Goal: Task Accomplishment & Management: Complete application form

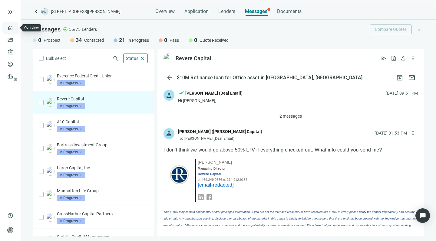
click at [15, 26] on link "Overview" at bounding box center [24, 27] width 18 height 5
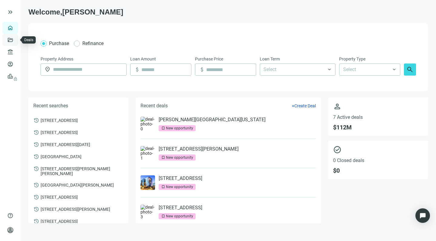
click at [15, 38] on link "Deals" at bounding box center [20, 40] width 11 height 5
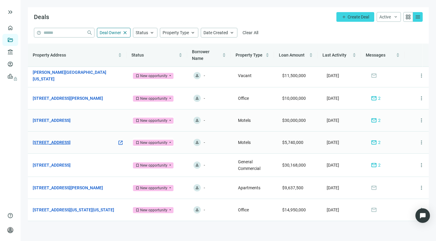
scroll to position [3, 0]
click at [355, 16] on span "Create Deal" at bounding box center [358, 17] width 21 height 5
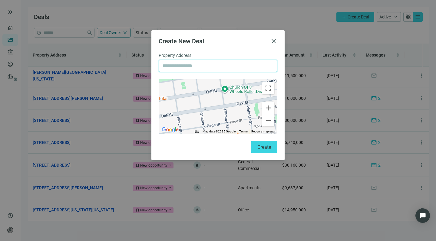
click at [186, 66] on input "text" at bounding box center [218, 66] width 111 height 12
type input "**********"
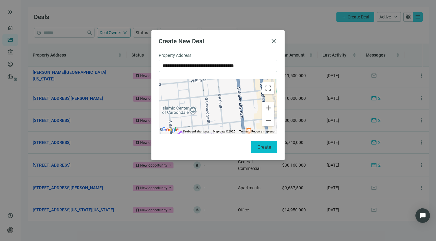
click at [262, 145] on span "Create" at bounding box center [264, 147] width 14 height 6
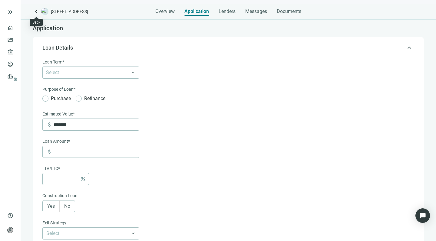
click at [35, 10] on span "keyboard_arrow_left" at bounding box center [36, 11] width 7 height 7
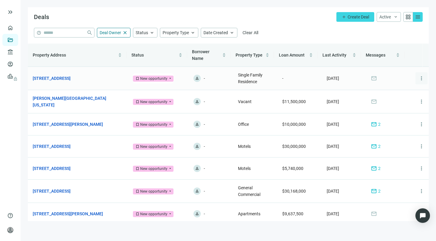
click at [418, 79] on span "more_vert" at bounding box center [421, 78] width 6 height 6
click at [394, 104] on span "Archive" at bounding box center [391, 104] width 14 height 5
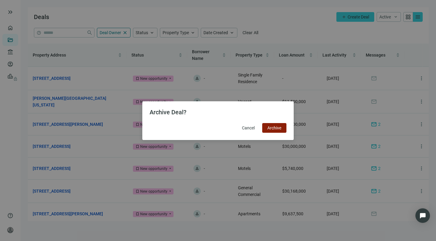
click at [273, 126] on span "Archive" at bounding box center [274, 128] width 14 height 5
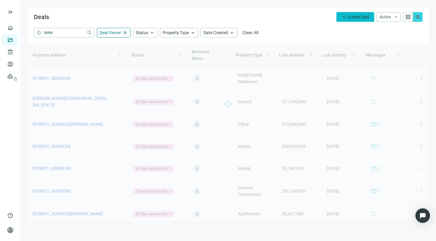
click at [362, 14] on button "add Create Deal" at bounding box center [355, 17] width 38 height 10
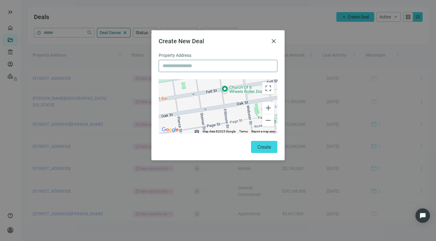
click at [203, 66] on input "text" at bounding box center [218, 66] width 111 height 12
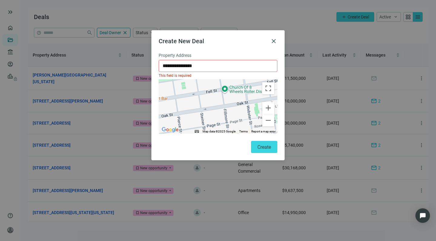
type input "**********"
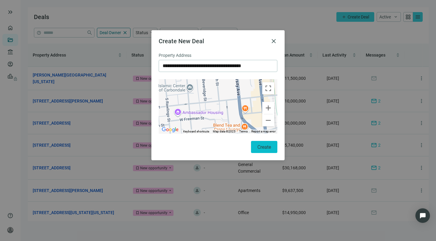
click at [257, 143] on button "Create" at bounding box center [264, 147] width 26 height 12
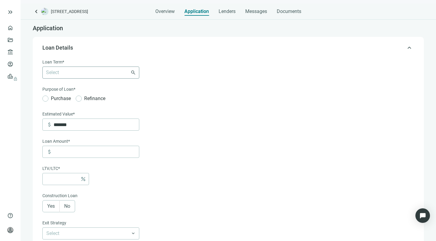
click at [132, 73] on div "Select 6-36 Months 3 Years 5 Years 7 Years 10 Years 30 Years" at bounding box center [90, 73] width 97 height 12
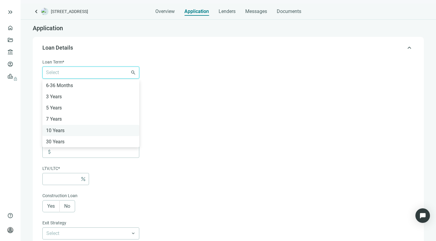
click at [59, 130] on div "10 Years" at bounding box center [91, 131] width 90 height 8
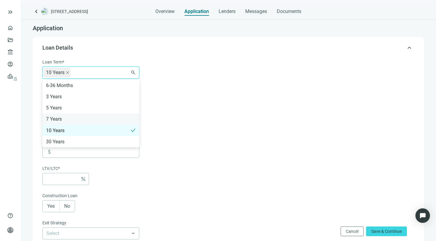
click at [57, 119] on div "7 Years" at bounding box center [91, 119] width 90 height 8
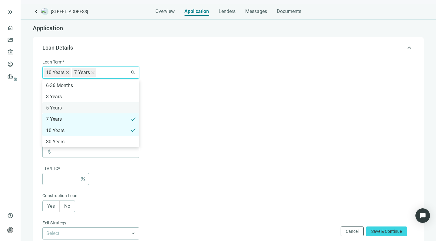
click at [57, 107] on div "5 Years" at bounding box center [91, 108] width 90 height 8
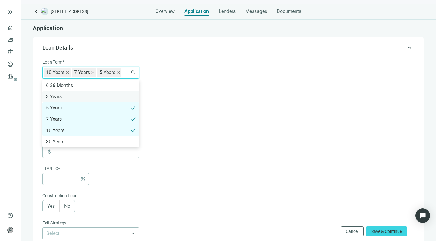
click at [57, 95] on div "3 Years" at bounding box center [91, 97] width 90 height 8
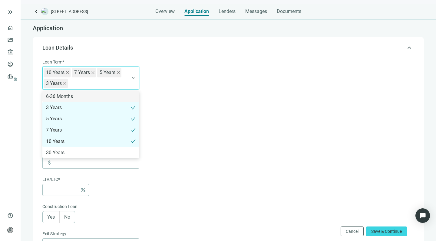
click at [180, 115] on form "Loan Term* 10 Years, 7 Years, 5 Years, 3 Years 10 Years 7 Years 5 Years 3 Years…" at bounding box center [227, 218] width 371 height 318
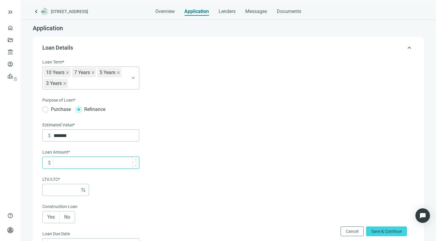
click at [65, 164] on input at bounding box center [96, 163] width 85 height 12
type input "*"
type input "*****"
type input "***"
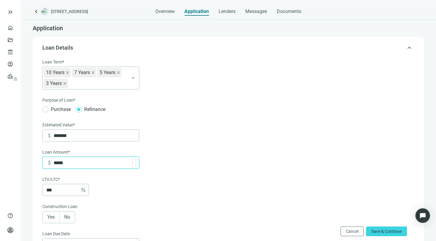
type input "******"
type input "***"
type input "*******"
type input "****"
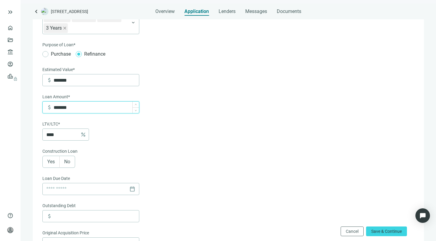
scroll to position [59, 0]
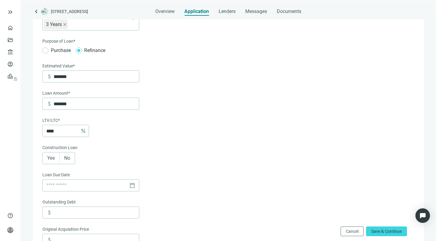
click at [69, 159] on span "No" at bounding box center [67, 158] width 6 height 6
type input "*******"
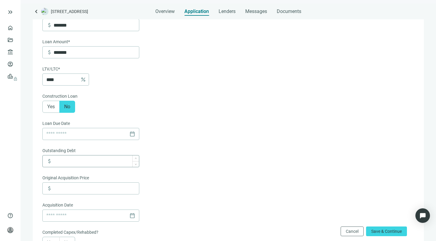
scroll to position [116, 0]
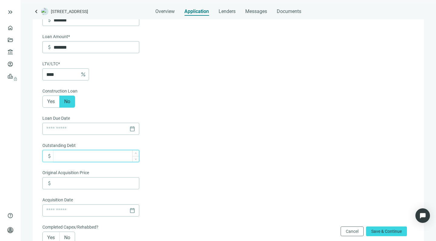
click at [86, 158] on input at bounding box center [96, 156] width 85 height 12
type input "*******"
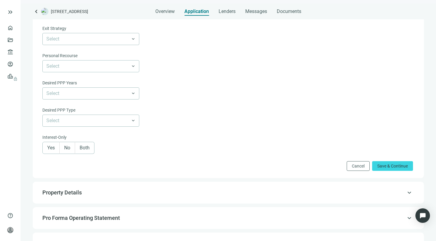
scroll to position [351, 0]
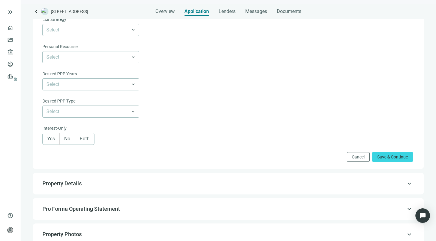
click at [84, 140] on span "Both" at bounding box center [85, 139] width 10 height 6
click at [383, 157] on span "Save & Continue" at bounding box center [392, 157] width 31 height 5
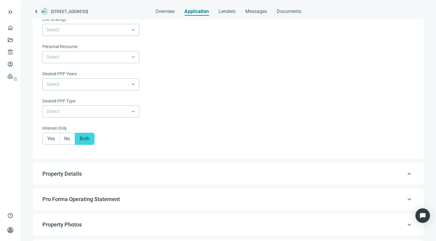
type input "*"
type input "*****"
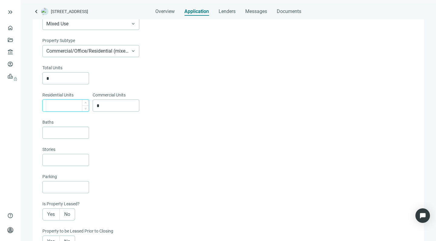
click at [78, 105] on input at bounding box center [67, 106] width 42 height 12
type input "*"
type input "**"
type input "*"
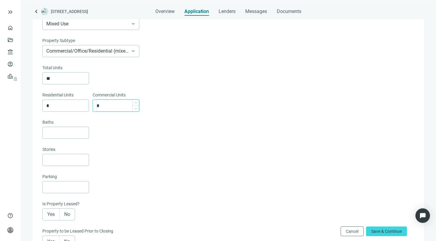
click at [103, 104] on input "*" at bounding box center [118, 106] width 42 height 12
type input "*"
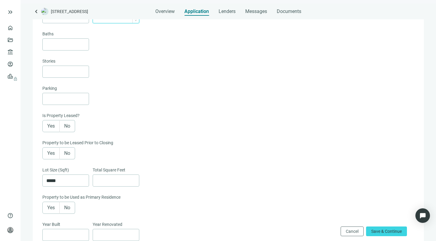
scroll to position [170, 0]
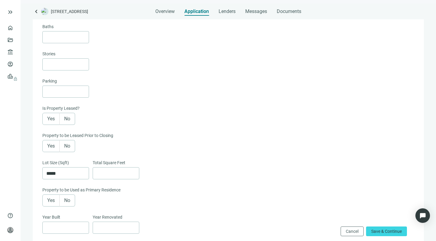
click at [49, 115] on label "Yes" at bounding box center [50, 119] width 17 height 12
click at [49, 139] on div "Property to be Leased Prior to Closing" at bounding box center [227, 136] width 371 height 8
click at [50, 144] on span "Yes" at bounding box center [51, 146] width 8 height 6
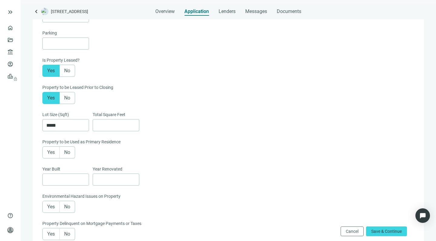
scroll to position [220, 0]
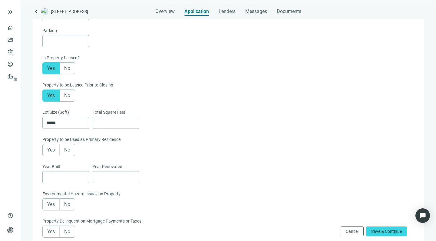
click at [68, 150] on span "No" at bounding box center [67, 150] width 6 height 6
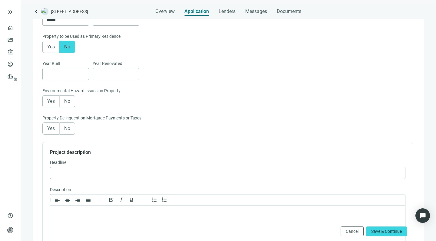
scroll to position [331, 0]
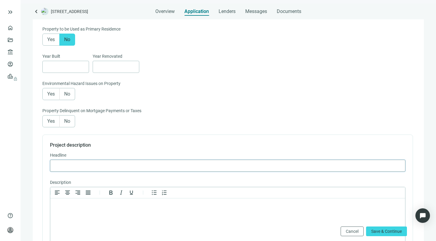
click at [75, 165] on input "text" at bounding box center [228, 166] width 348 height 12
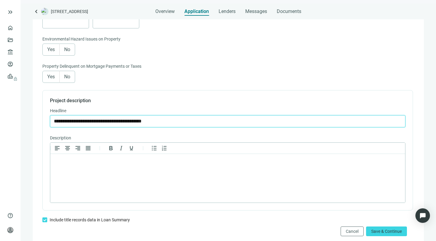
scroll to position [382, 0]
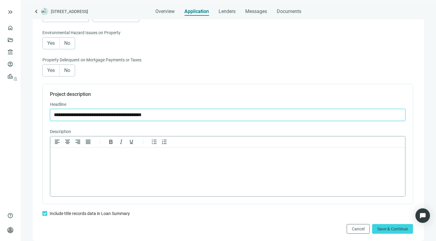
type input "**********"
click at [64, 154] on p "Rich Text Area. Press ALT-0 for help." at bounding box center [227, 156] width 345 height 6
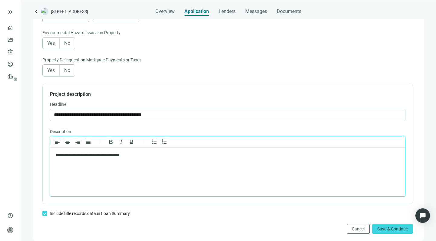
click at [136, 155] on p "**********" at bounding box center [224, 156] width 339 height 6
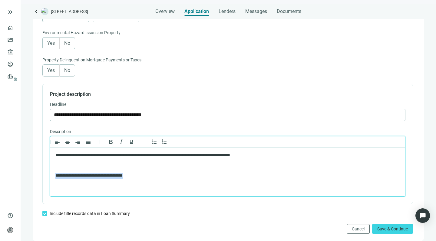
drag, startPoint x: 144, startPoint y: 176, endPoint x: 144, endPoint y: 168, distance: 7.9
click at [144, 168] on body "**********" at bounding box center [227, 166] width 345 height 26
click at [280, 156] on p "**********" at bounding box center [224, 156] width 339 height 6
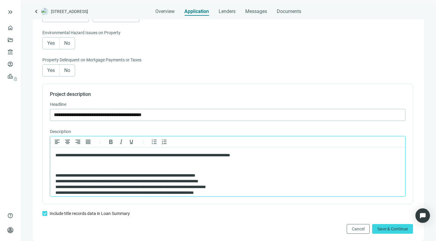
scroll to position [0, 0]
click at [174, 155] on p "**********" at bounding box center [221, 156] width 332 height 6
click at [235, 156] on p "**********" at bounding box center [221, 156] width 332 height 6
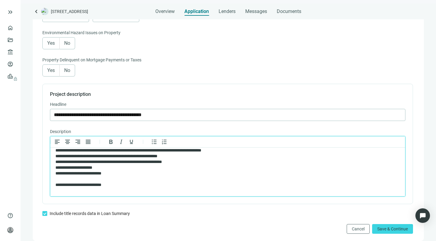
scroll to position [170, 0]
click at [120, 173] on div "**********" at bounding box center [221, 173] width 332 height 6
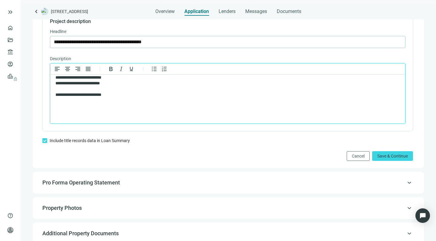
scroll to position [469, 0]
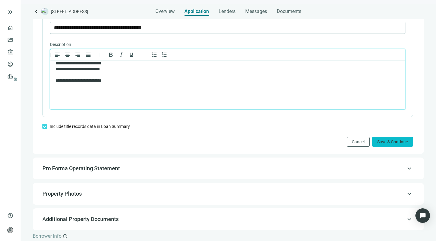
click at [381, 140] on span "Save & Continue" at bounding box center [392, 142] width 31 height 5
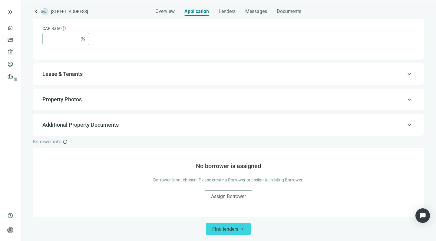
scroll to position [419, 0]
click at [220, 229] on span "Find lenders" at bounding box center [225, 229] width 26 height 6
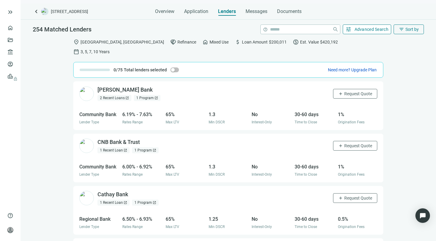
click at [374, 25] on button "tune Advanced Search" at bounding box center [367, 30] width 49 height 10
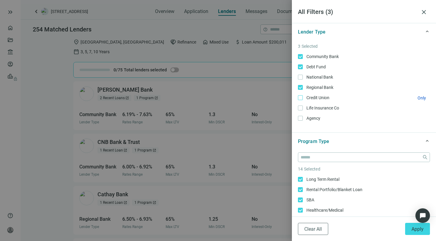
click at [300, 95] on label "Credit Union Only" at bounding box center [364, 97] width 132 height 7
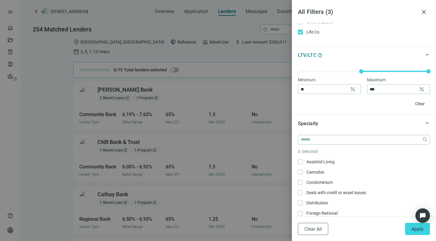
scroll to position [213, 0]
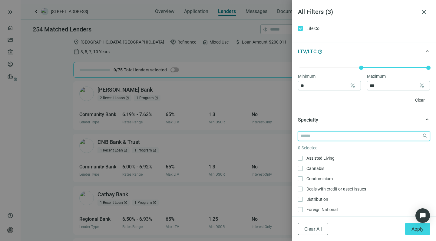
click at [314, 136] on input "search" at bounding box center [360, 136] width 119 height 9
type input "*"
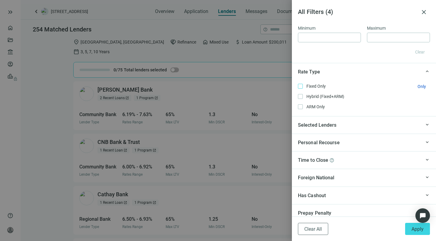
scroll to position [488, 0]
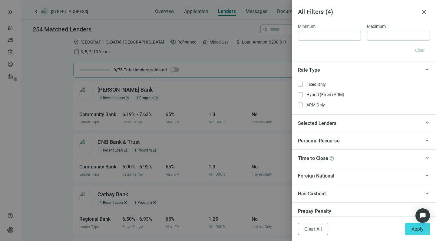
click at [310, 124] on span "Selected Lenders" at bounding box center [317, 124] width 39 height 8
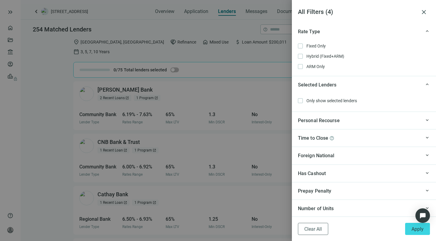
scroll to position [0, 0]
click at [419, 228] on span "Apply" at bounding box center [417, 229] width 12 height 6
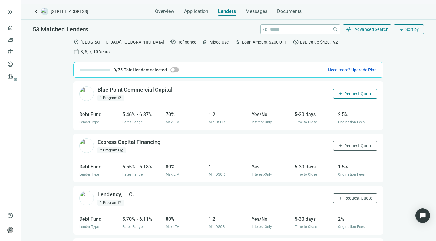
click at [344, 91] on span "Request Quote" at bounding box center [358, 93] width 28 height 5
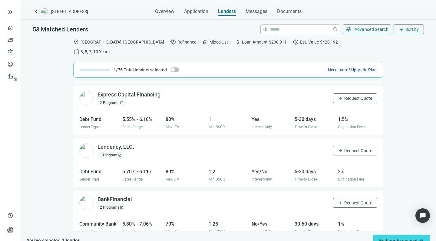
scroll to position [51, 0]
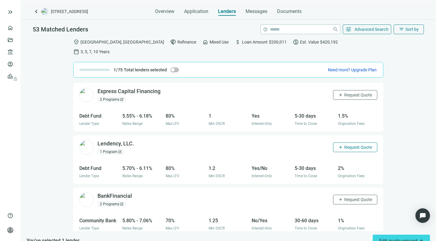
click at [344, 145] on span "Request Quote" at bounding box center [358, 147] width 28 height 5
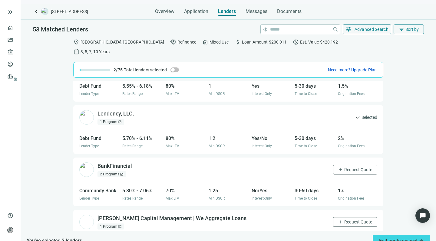
scroll to position [87, 0]
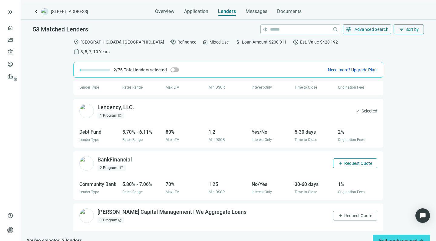
click at [351, 161] on span "Request Quote" at bounding box center [358, 163] width 28 height 5
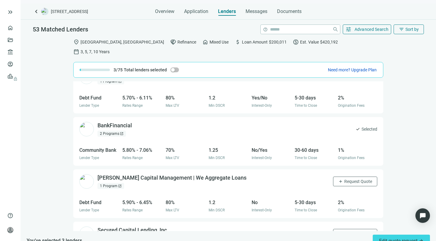
scroll to position [127, 0]
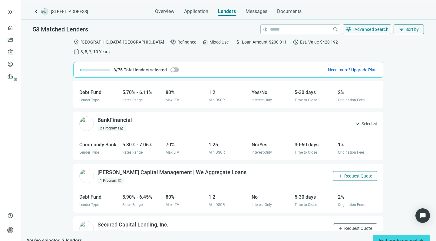
click at [344, 174] on span "Request Quote" at bounding box center [358, 176] width 28 height 5
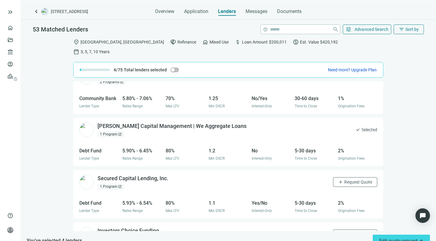
scroll to position [174, 0]
click at [344, 180] on span "Request Quote" at bounding box center [358, 182] width 28 height 5
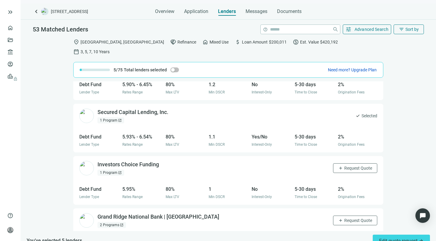
scroll to position [240, 0]
click at [342, 163] on button "add Request Quote" at bounding box center [355, 168] width 44 height 10
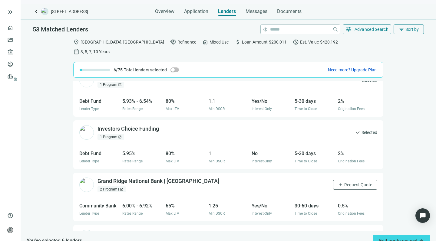
scroll to position [286, 0]
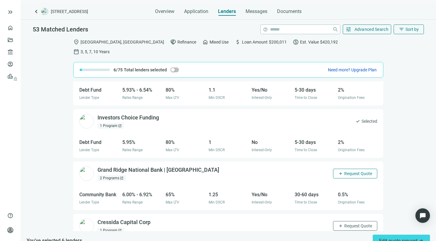
click at [344, 171] on span "Request Quote" at bounding box center [358, 173] width 28 height 5
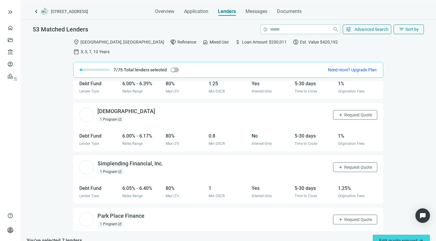
scroll to position [454, 0]
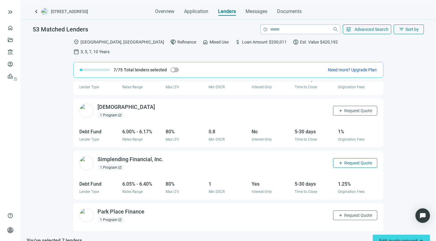
click at [345, 161] on span "Request Quote" at bounding box center [358, 163] width 28 height 5
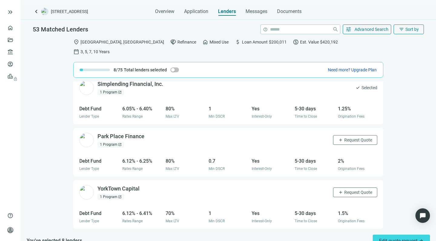
scroll to position [532, 0]
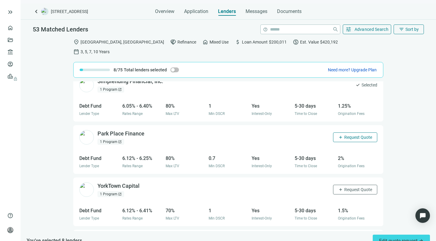
click at [344, 135] on span "Request Quote" at bounding box center [358, 137] width 28 height 5
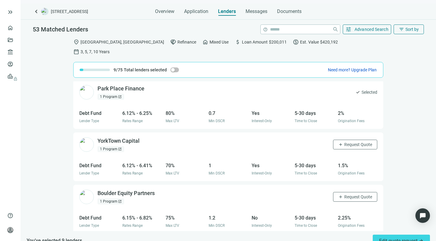
scroll to position [581, 0]
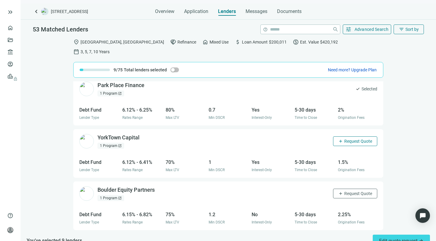
click at [349, 139] on span "Request Quote" at bounding box center [358, 141] width 28 height 5
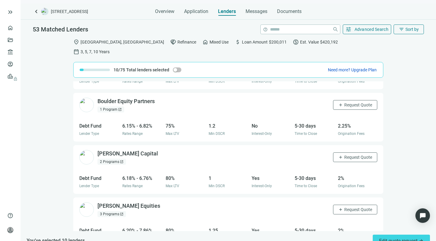
scroll to position [686, 0]
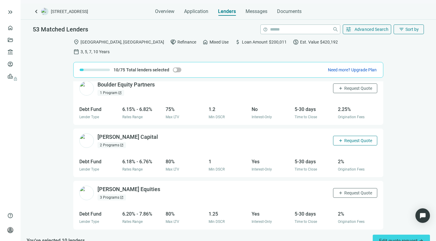
click at [344, 138] on span "Request Quote" at bounding box center [358, 140] width 28 height 5
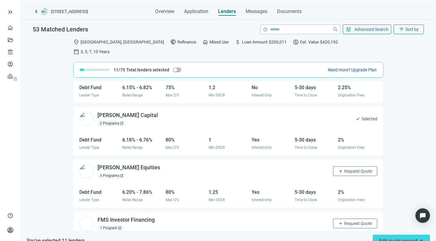
scroll to position [723, 0]
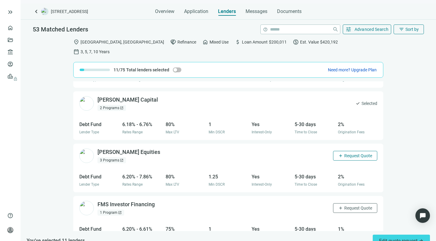
click at [344, 154] on span "Request Quote" at bounding box center [358, 156] width 28 height 5
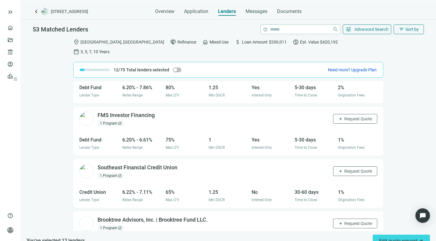
scroll to position [821, 0]
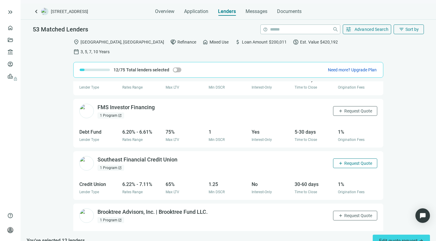
click at [347, 161] on span "Request Quote" at bounding box center [358, 163] width 28 height 5
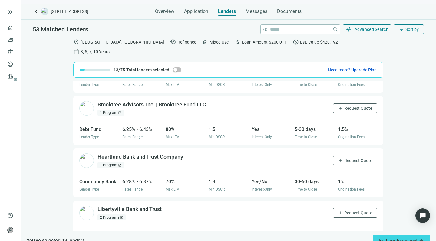
scroll to position [928, 0]
click at [345, 158] on span "Request Quote" at bounding box center [358, 160] width 28 height 5
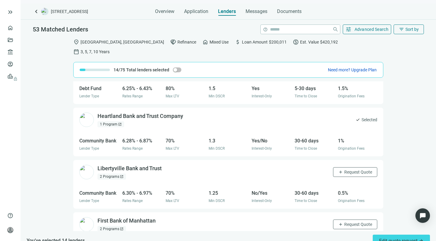
scroll to position [975, 0]
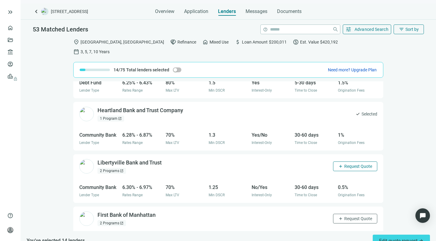
click at [344, 164] on span "Request Quote" at bounding box center [358, 166] width 28 height 5
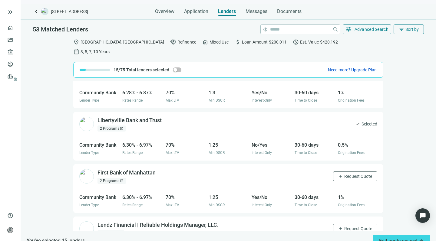
scroll to position [1023, 0]
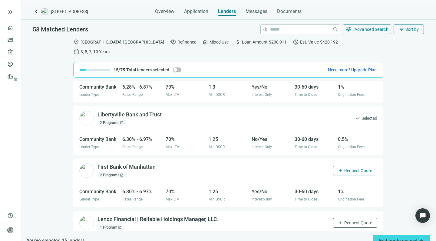
click at [344, 168] on span "Request Quote" at bounding box center [358, 170] width 28 height 5
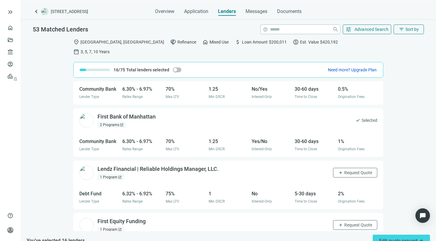
scroll to position [1075, 0]
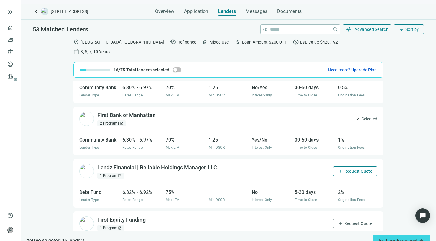
click at [344, 169] on span "Request Quote" at bounding box center [358, 171] width 28 height 5
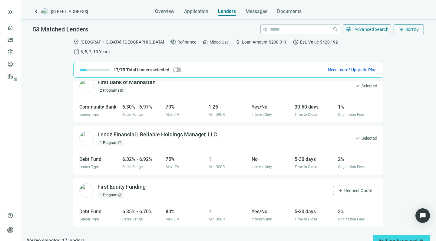
scroll to position [1113, 0]
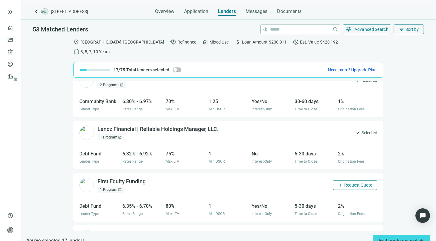
click at [344, 183] on span "Request Quote" at bounding box center [358, 185] width 28 height 5
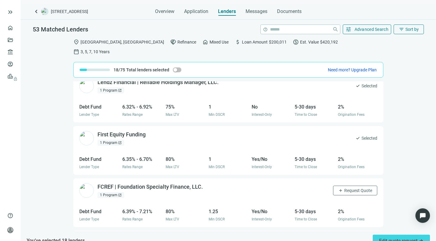
scroll to position [1164, 0]
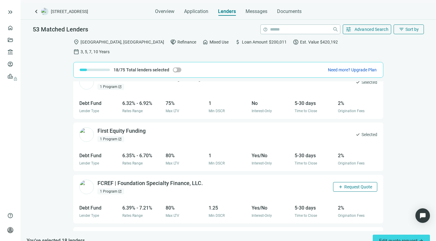
click at [344, 185] on span "Request Quote" at bounding box center [358, 187] width 28 height 5
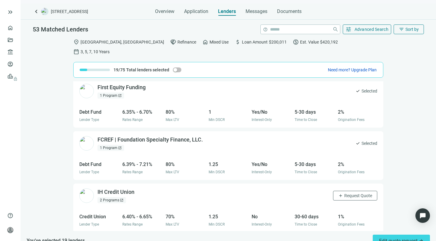
scroll to position [1215, 0]
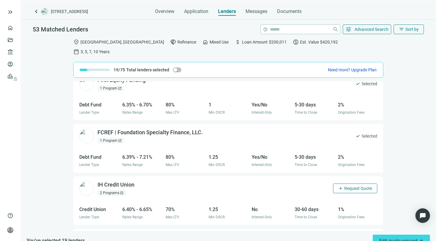
click at [344, 186] on span "Request Quote" at bounding box center [358, 188] width 28 height 5
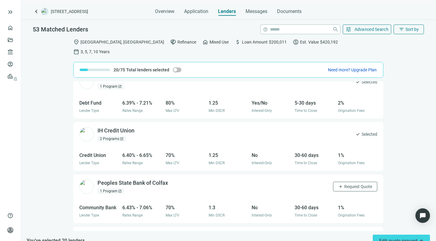
scroll to position [1269, 0]
click at [344, 184] on span "Request Quote" at bounding box center [358, 186] width 28 height 5
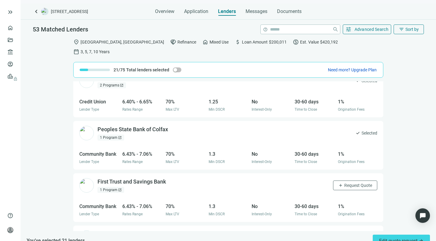
scroll to position [1328, 0]
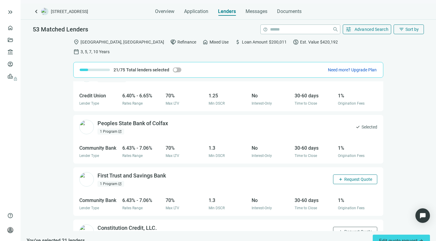
click at [344, 177] on span "Request Quote" at bounding box center [358, 179] width 28 height 5
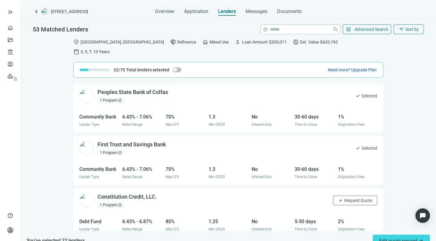
scroll to position [1378, 0]
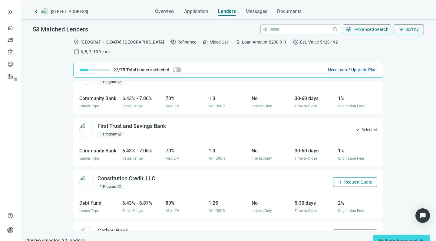
click at [344, 180] on span "Request Quote" at bounding box center [358, 182] width 28 height 5
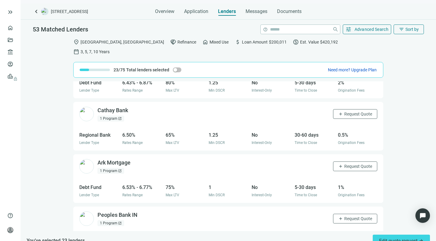
scroll to position [1512, 0]
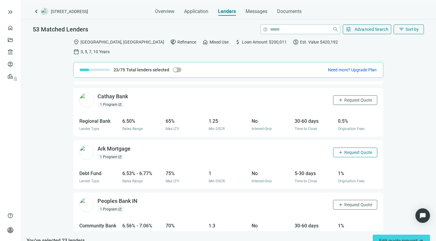
click at [346, 148] on button "add Request Quote" at bounding box center [355, 153] width 44 height 10
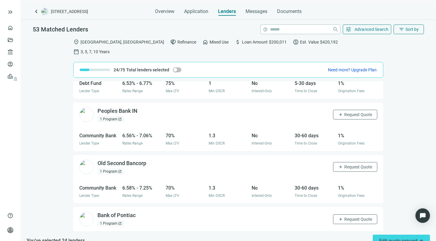
scroll to position [1604, 0]
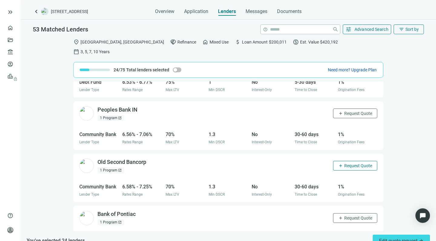
click at [342, 161] on button "add Request Quote" at bounding box center [355, 166] width 44 height 10
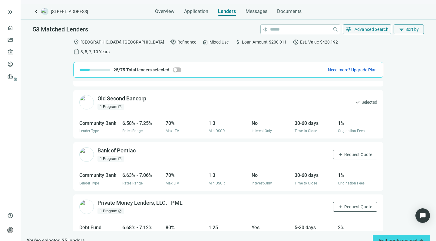
scroll to position [1668, 0]
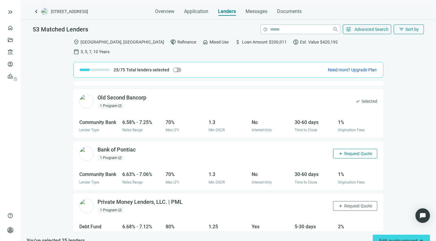
click at [347, 149] on button "add Request Quote" at bounding box center [355, 154] width 44 height 10
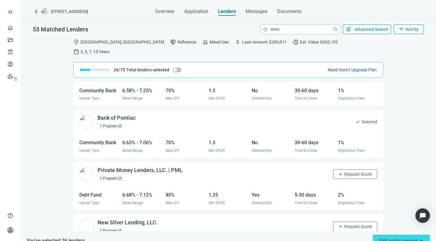
scroll to position [1709, 0]
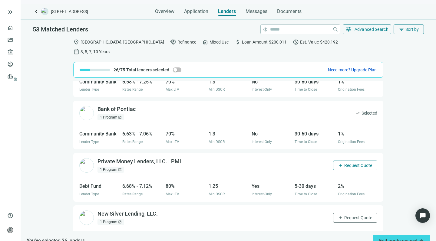
click at [338, 163] on span "add" at bounding box center [340, 165] width 5 height 5
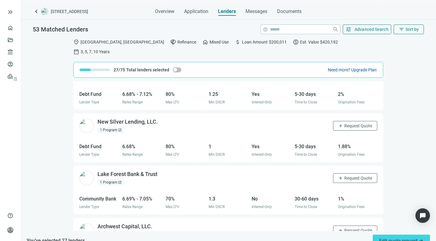
scroll to position [1803, 0]
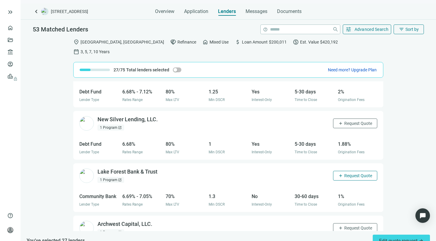
click at [344, 174] on span "Request Quote" at bounding box center [358, 176] width 28 height 5
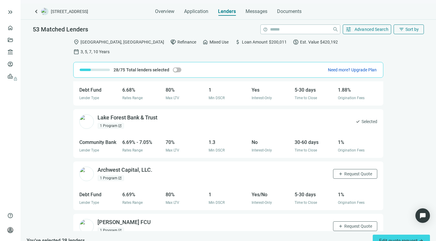
scroll to position [1859, 0]
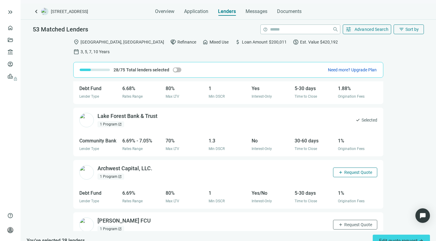
click at [346, 170] on span "Request Quote" at bounding box center [358, 172] width 28 height 5
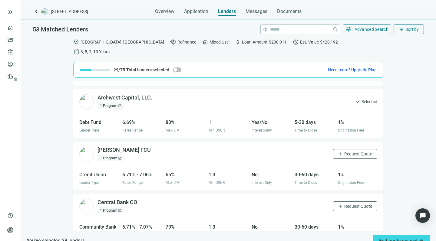
scroll to position [1930, 0]
click at [342, 150] on button "add Request Quote" at bounding box center [355, 155] width 44 height 10
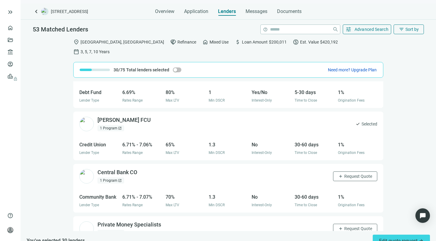
scroll to position [1962, 0]
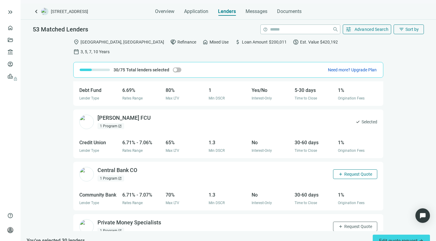
click at [338, 170] on button "add Request Quote" at bounding box center [355, 175] width 44 height 10
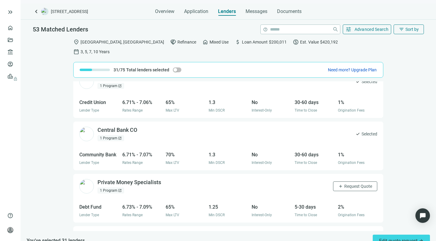
scroll to position [2004, 0]
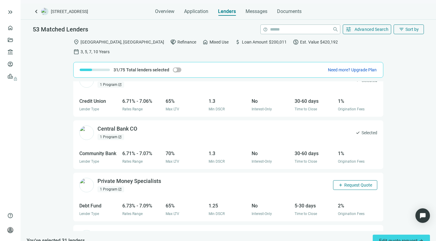
click at [344, 183] on span "Request Quote" at bounding box center [358, 185] width 28 height 5
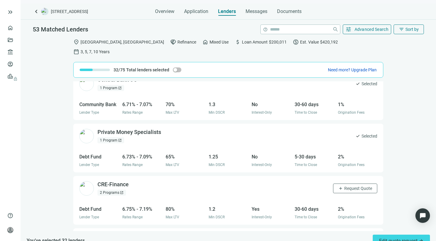
scroll to position [2054, 0]
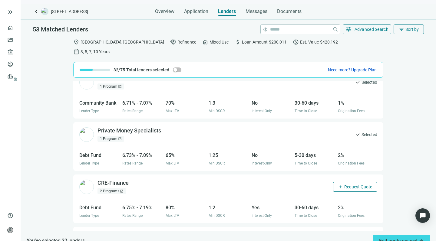
click at [344, 185] on span "Request Quote" at bounding box center [358, 187] width 28 height 5
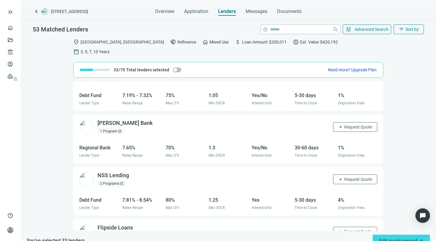
scroll to position [2376, 0]
click at [339, 174] on button "add Request Quote" at bounding box center [355, 179] width 44 height 10
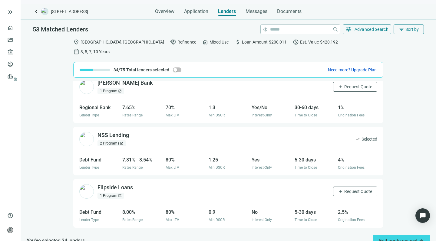
scroll to position [2420, 0]
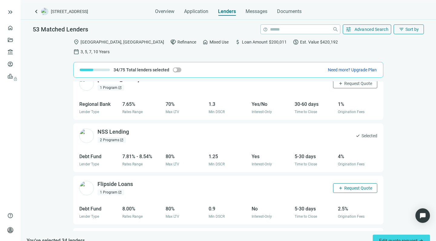
click at [344, 186] on span "Request Quote" at bounding box center [358, 188] width 28 height 5
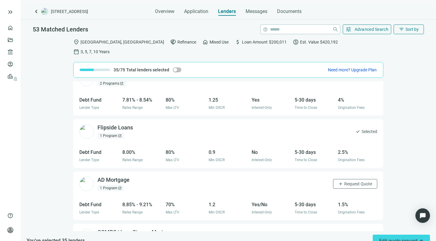
scroll to position [2493, 0]
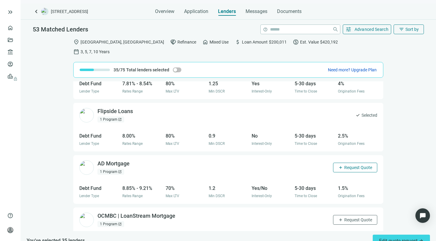
click at [344, 165] on span "Request Quote" at bounding box center [358, 167] width 28 height 5
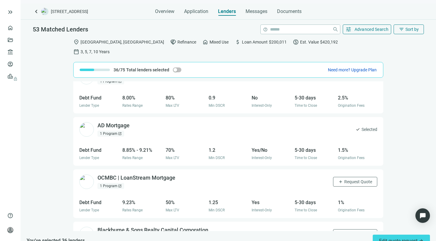
scroll to position [2531, 0]
click at [345, 179] on span "Request Quote" at bounding box center [358, 181] width 28 height 5
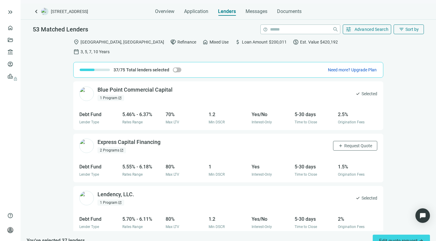
scroll to position [0, 0]
click at [196, 10] on span "Application" at bounding box center [196, 11] width 24 height 6
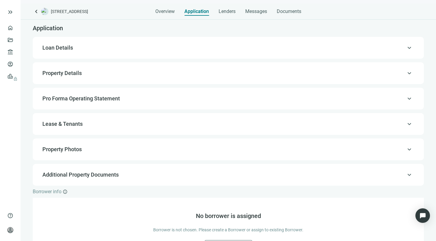
click at [71, 72] on span "Property Details" at bounding box center [61, 73] width 39 height 6
type input "*"
type input "*****"
type input "**********"
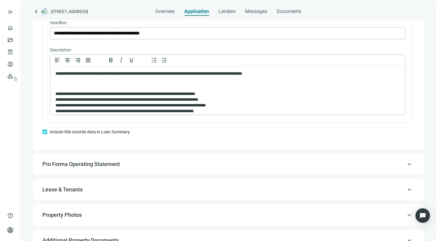
scroll to position [458, 0]
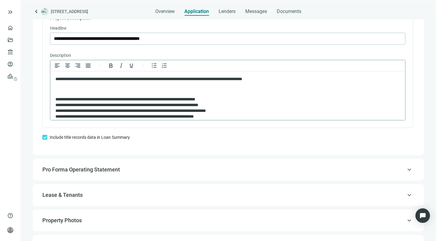
click at [150, 88] on p "Rich Text Area. Press ALT-0 for help." at bounding box center [227, 89] width 345 height 6
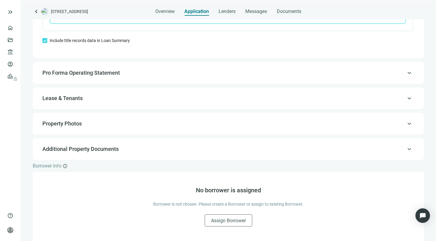
scroll to position [555, 0]
click at [221, 11] on span "Lenders" at bounding box center [227, 11] width 17 height 6
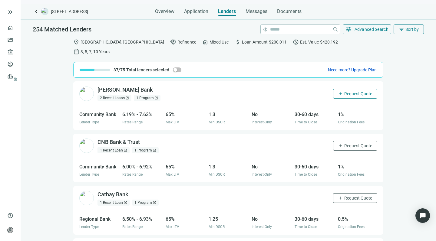
click at [345, 91] on span "Request Quote" at bounding box center [358, 93] width 28 height 5
click at [345, 144] on span "Request Quote" at bounding box center [358, 146] width 28 height 5
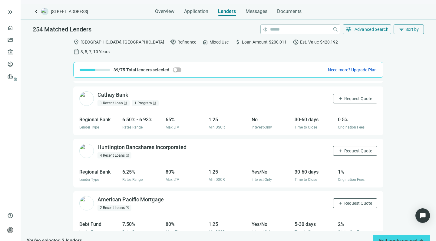
scroll to position [102, 0]
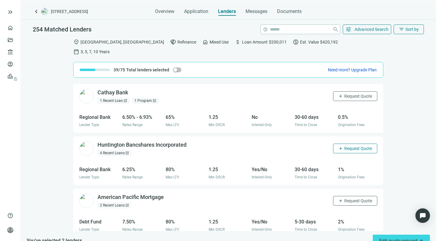
click at [344, 146] on span "Request Quote" at bounding box center [358, 148] width 28 height 5
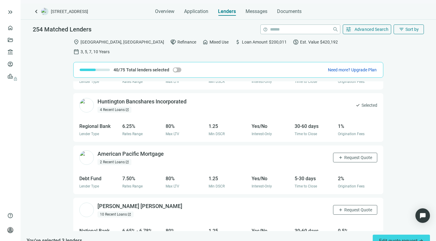
scroll to position [152, 0]
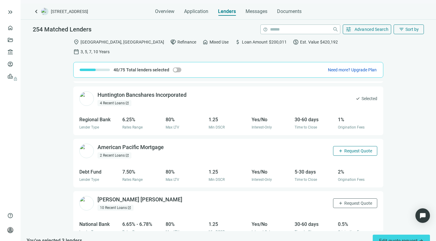
click at [344, 149] on span "Request Quote" at bounding box center [358, 151] width 28 height 5
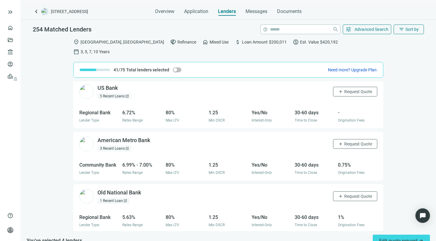
scroll to position [316, 0]
click at [344, 141] on span "Request Quote" at bounding box center [358, 143] width 28 height 5
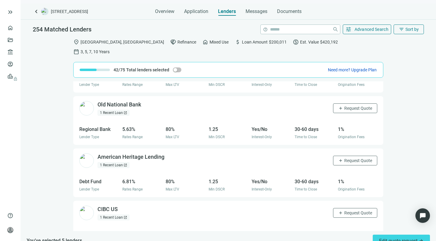
scroll to position [408, 0]
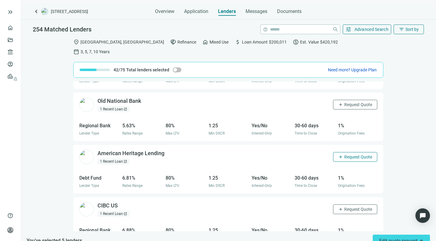
click at [345, 155] on span "Request Quote" at bounding box center [358, 157] width 28 height 5
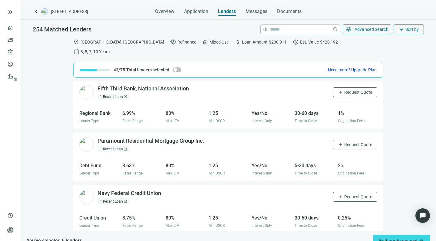
scroll to position [632, 0]
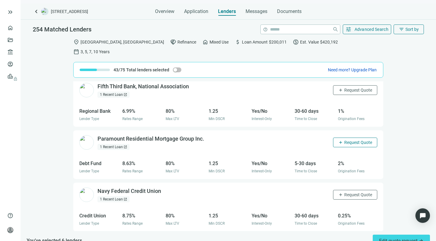
click at [344, 140] on span "Request Quote" at bounding box center [358, 142] width 28 height 5
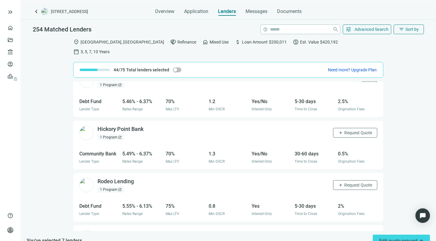
scroll to position [906, 0]
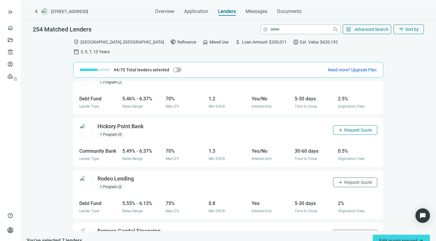
click at [349, 128] on span "Request Quote" at bounding box center [358, 130] width 28 height 5
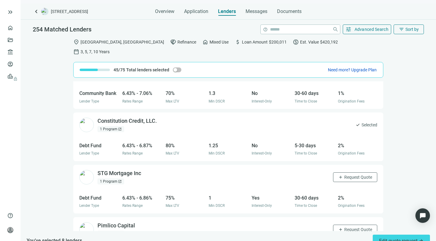
scroll to position [8878, 0]
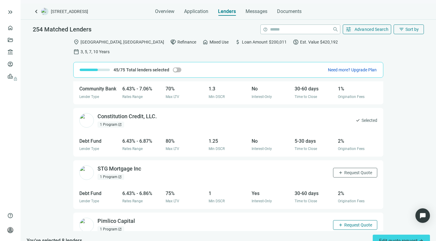
click at [337, 220] on button "add Request Quote" at bounding box center [355, 225] width 44 height 10
click at [344, 170] on span "Request Quote" at bounding box center [358, 172] width 28 height 5
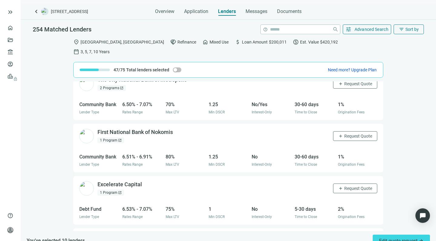
scroll to position [9334, 0]
click at [350, 183] on button "add Request Quote" at bounding box center [355, 188] width 44 height 10
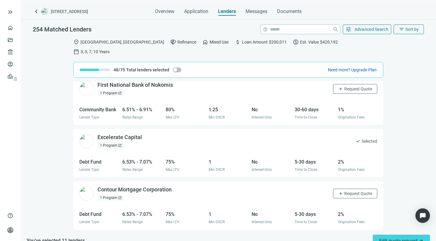
scroll to position [9383, 0]
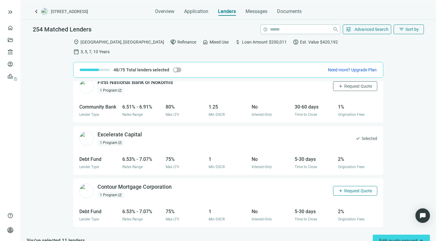
click at [350, 189] on span "Request Quote" at bounding box center [358, 191] width 28 height 5
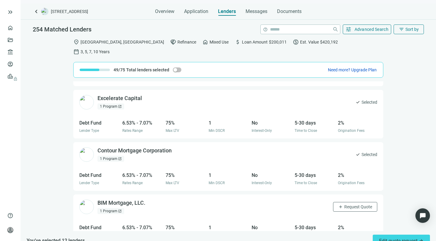
scroll to position [9425, 0]
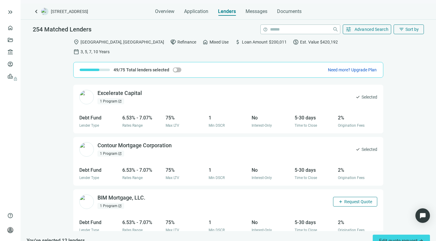
click at [344, 200] on span "Request Quote" at bounding box center [358, 202] width 28 height 5
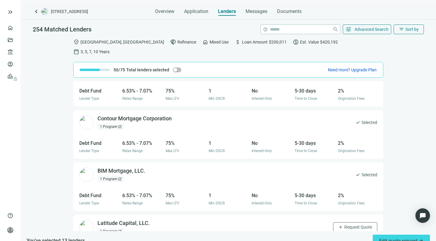
scroll to position [9461, 0]
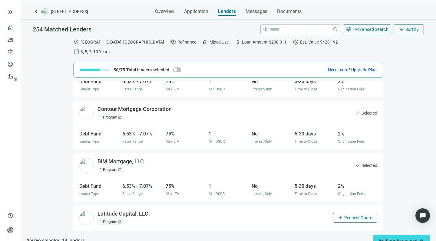
click at [348, 216] on span "Request Quote" at bounding box center [358, 218] width 28 height 5
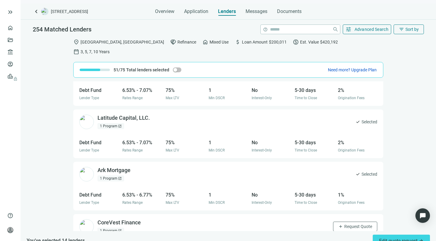
scroll to position [9559, 0]
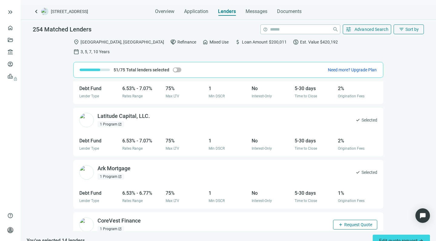
click at [339, 220] on button "add Request Quote" at bounding box center [355, 225] width 44 height 10
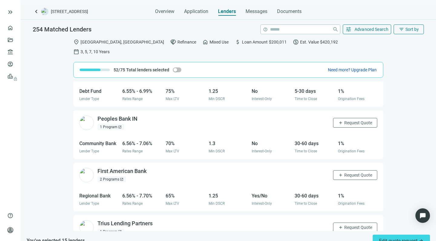
scroll to position [9716, 0]
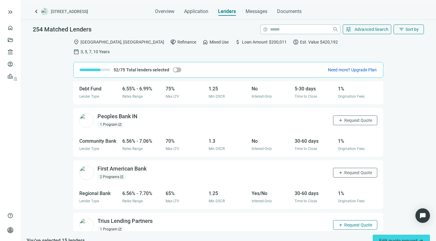
click at [345, 220] on button "add Request Quote" at bounding box center [355, 225] width 44 height 10
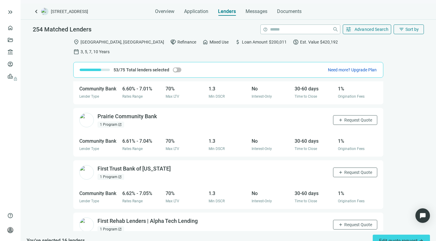
scroll to position [10191, 0]
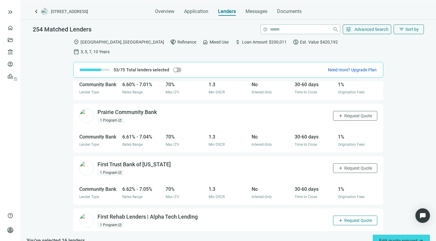
click at [344, 218] on span "Request Quote" at bounding box center [358, 220] width 28 height 5
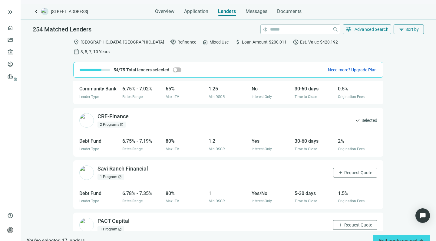
scroll to position [12180, 0]
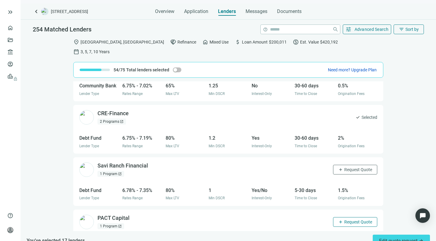
click at [344, 220] on span "Request Quote" at bounding box center [358, 222] width 28 height 5
click at [346, 167] on span "Request Quote" at bounding box center [358, 169] width 28 height 5
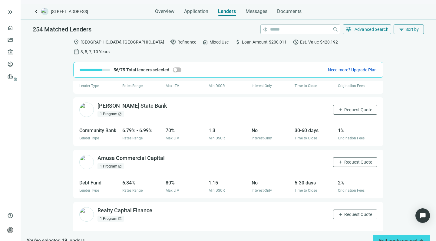
scroll to position [12399, 0]
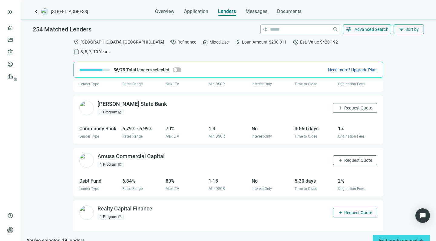
click at [344, 210] on span "Request Quote" at bounding box center [358, 212] width 28 height 5
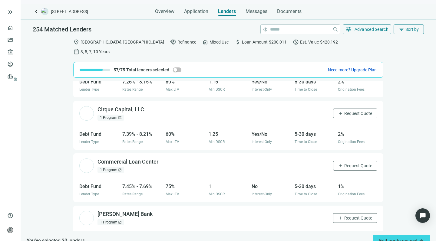
scroll to position [12811, 0]
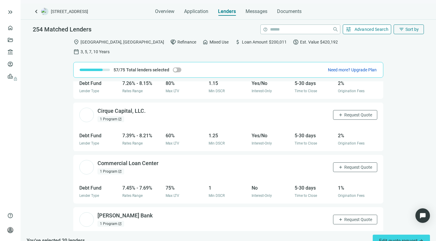
click at [359, 28] on span "Advanced Search" at bounding box center [372, 29] width 34 height 5
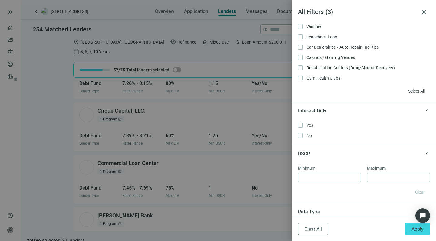
scroll to position [358, 0]
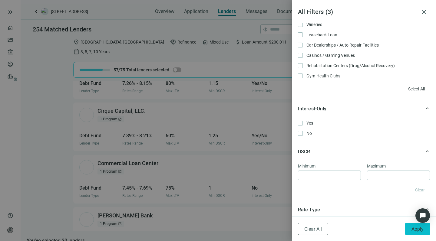
click at [413, 230] on span "Apply" at bounding box center [417, 229] width 12 height 6
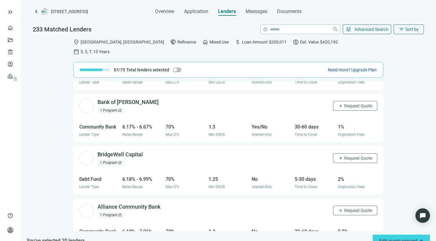
scroll to position [4338, 0]
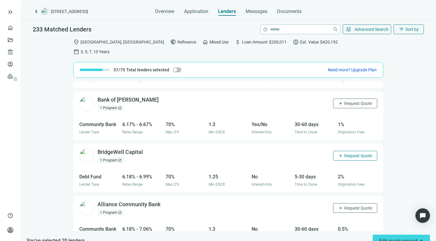
click at [338, 151] on button "add Request Quote" at bounding box center [355, 156] width 44 height 10
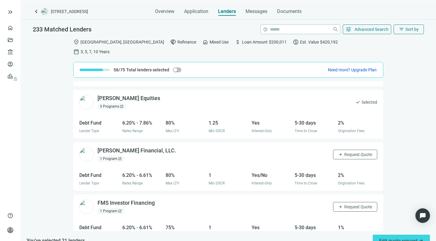
scroll to position [5389, 0]
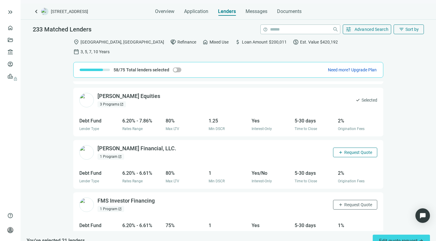
click at [346, 150] on span "Request Quote" at bounding box center [358, 152] width 28 height 5
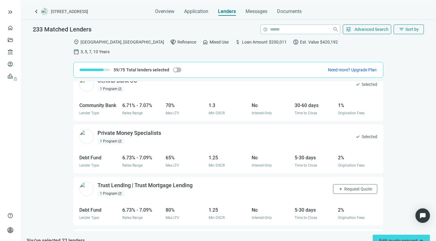
scroll to position [10852, 0]
click at [344, 186] on span "Request Quote" at bounding box center [358, 188] width 28 height 5
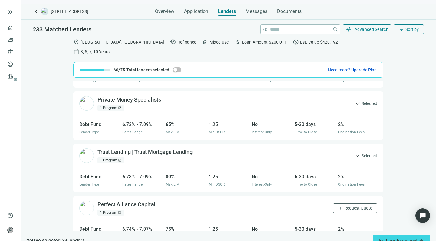
scroll to position [10892, 0]
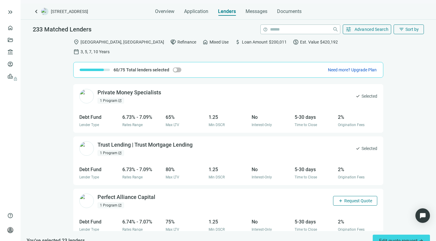
click at [344, 199] on span "Request Quote" at bounding box center [358, 201] width 28 height 5
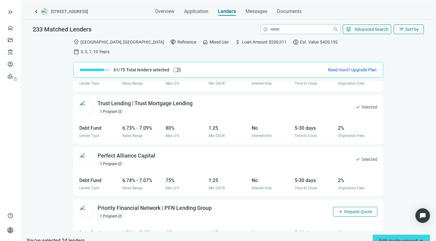
click at [344, 210] on span "Request Quote" at bounding box center [358, 212] width 28 height 5
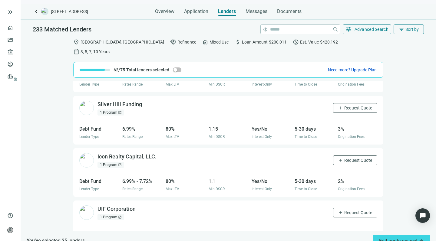
scroll to position [11509, 0]
click at [349, 210] on span "Request Quote" at bounding box center [358, 212] width 28 height 5
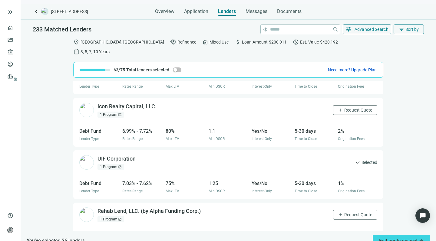
scroll to position [11561, 0]
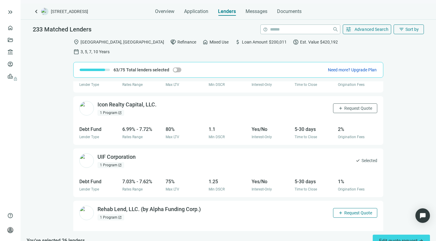
click at [350, 211] on span "Request Quote" at bounding box center [358, 213] width 28 height 5
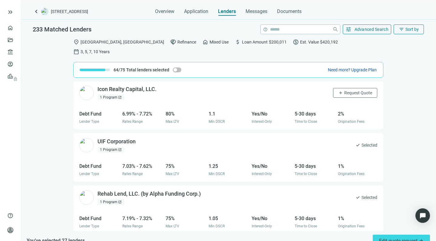
scroll to position [11583, 0]
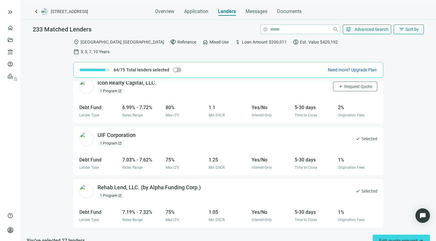
click at [344, 241] on span "Request Quote" at bounding box center [358, 243] width 28 height 5
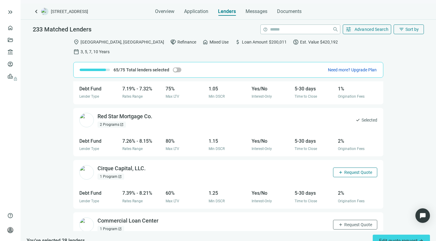
scroll to position [11707, 0]
click at [344, 222] on span "Request Quote" at bounding box center [358, 224] width 28 height 5
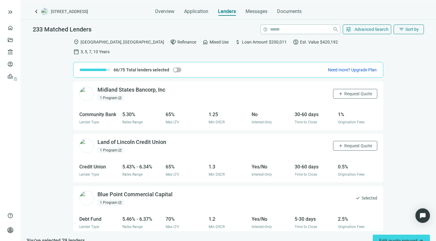
scroll to position [0, 0]
click at [367, 27] on span "Advanced Search" at bounding box center [372, 29] width 34 height 5
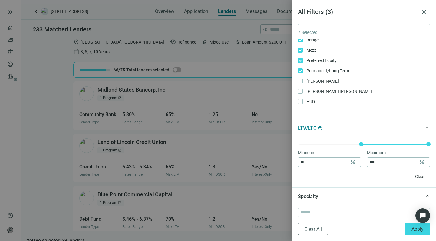
scroll to position [65, 0]
click at [257, 121] on div at bounding box center [218, 120] width 436 height 241
click at [250, 132] on div at bounding box center [218, 120] width 436 height 241
click at [423, 11] on span "close" at bounding box center [423, 11] width 7 height 7
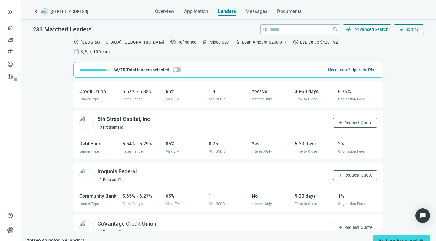
scroll to position [454, 0]
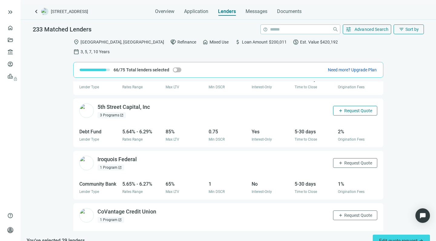
click at [350, 108] on span "Request Quote" at bounding box center [358, 110] width 28 height 5
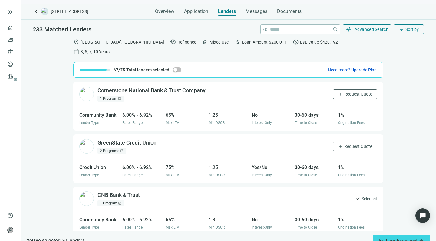
scroll to position [1467, 0]
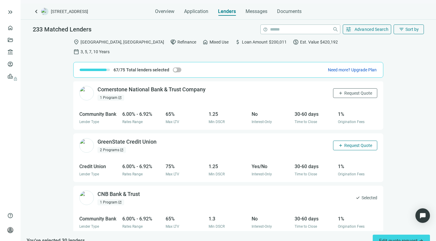
click at [345, 143] on span "Request Quote" at bounding box center [358, 145] width 28 height 5
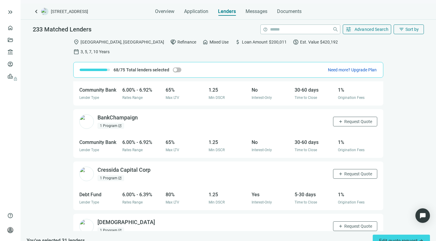
scroll to position [2489, 0]
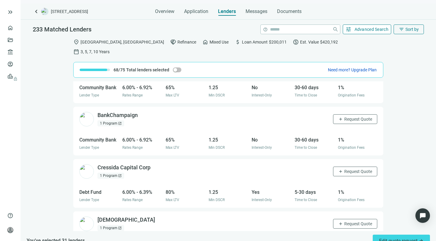
click at [364, 29] on span "Advanced Search" at bounding box center [372, 29] width 34 height 5
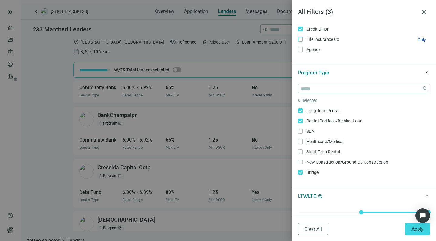
scroll to position [69, 0]
click button "Apply"
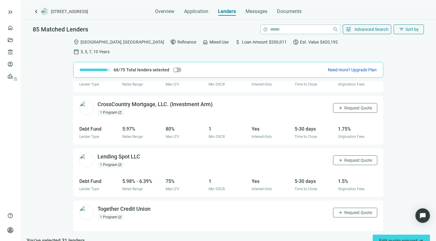
scroll to position [614, 0]
click span "Request Quote"
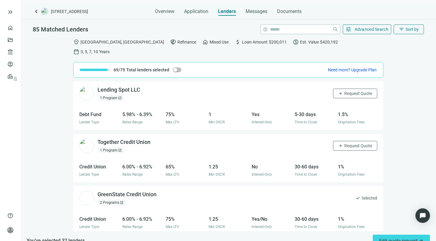
scroll to position [682, 0]
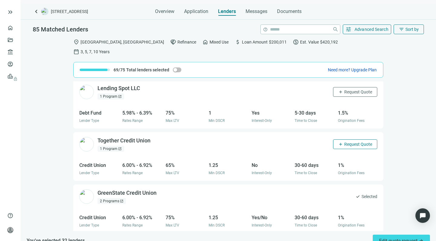
click span "Request Quote"
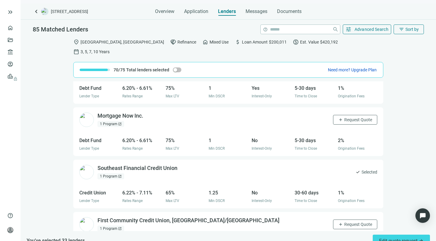
scroll to position [1755, 0]
click span "Request Quote"
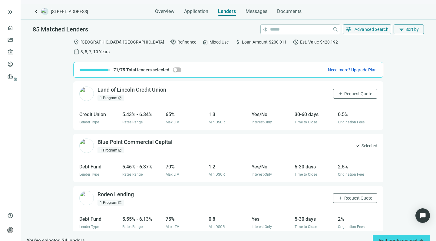
scroll to position [0, 0]
click span "Request Quote"
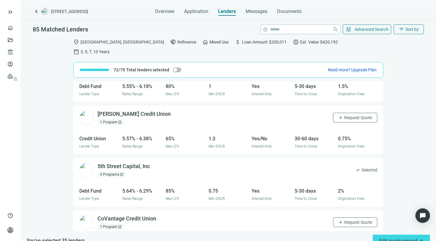
scroll to position [186, 0]
click span "Request Quote"
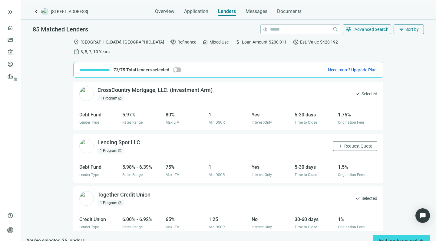
scroll to position [633, 0]
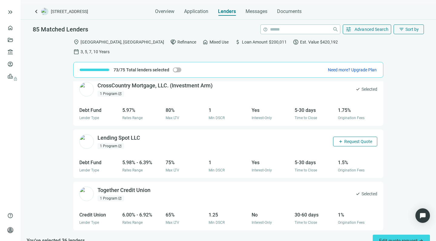
click span "Request Quote"
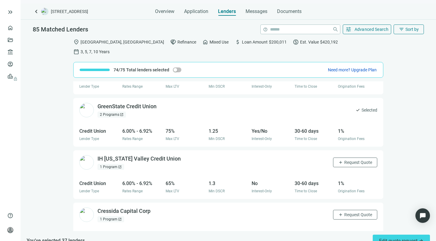
scroll to position [771, 0]
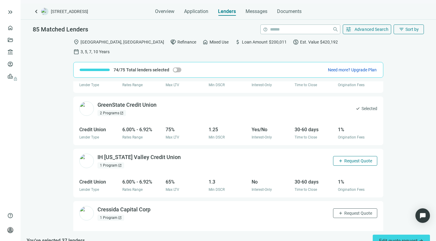
click span "add"
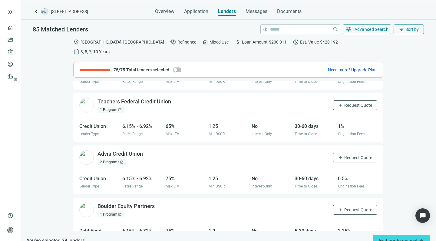
scroll to position [1141, 0]
click span "Request Quote"
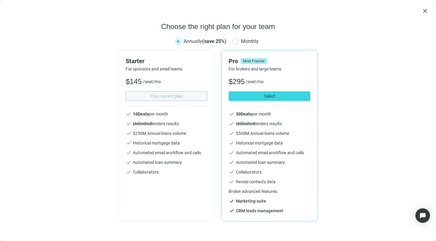
scroll to position [0, 0]
type input "*"
type input "*****"
type input "**********"
click span "close"
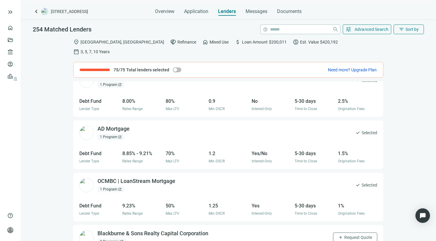
click span "Lenders"
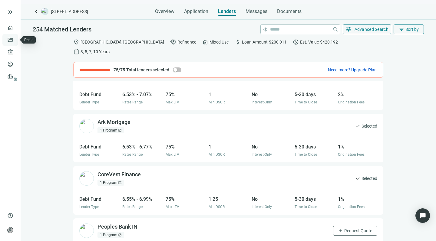
click link "Deals"
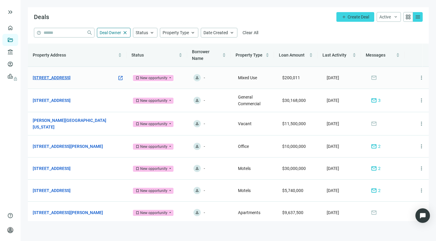
click link "401 W College St, Carbondale, IL 62901"
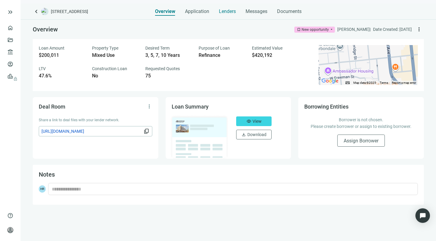
click span "Lenders"
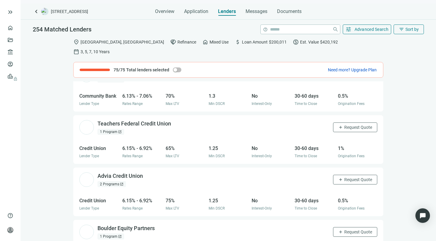
scroll to position [4005, 0]
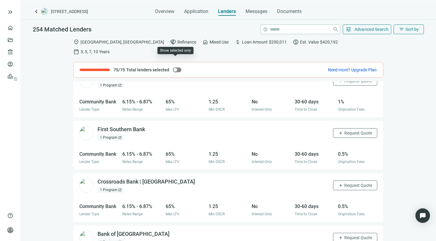
click span "button"
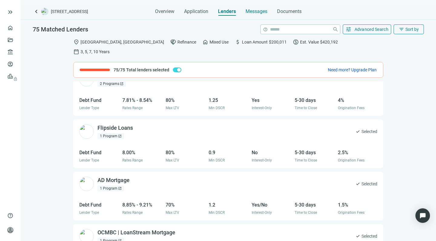
click span "Messages"
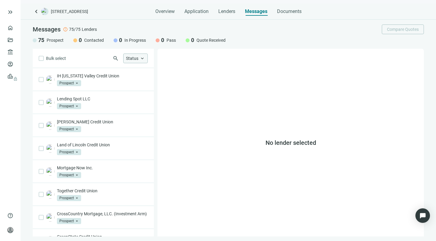
click span "keyboard_arrow_up"
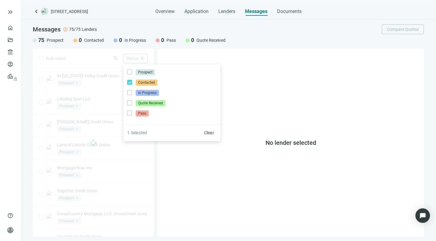
click div "Bulk select search Status close Prospect Only Contacted Only In Progress Only Q…"
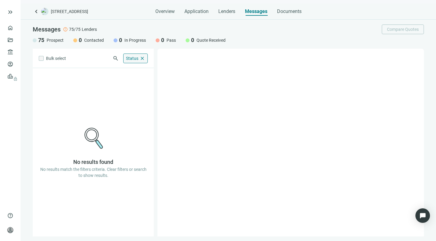
click span "Status"
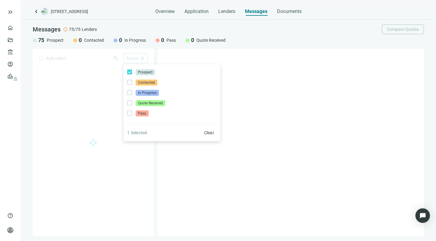
click div "Bulk select search Status close Prospect Only Contacted Only In Progress Only Q…"
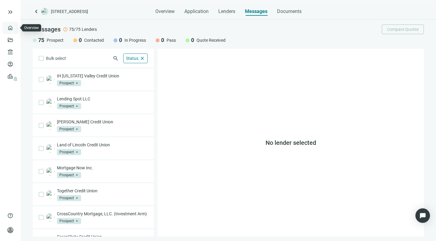
click link "Overview"
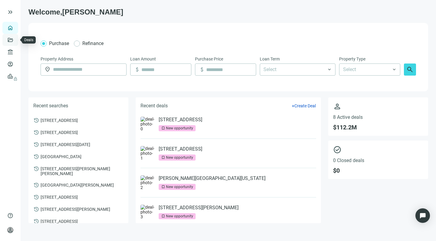
click link "Deals"
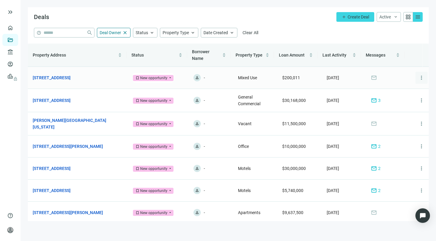
click span "more_vert"
click span "[DATE]"
click span "mail"
click div "New opportunity"
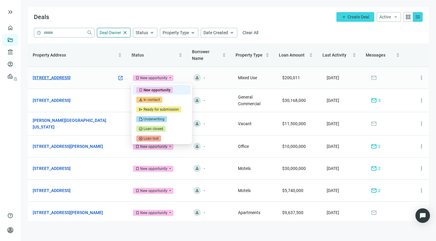
click link "401 W College St, Carbondale, IL 62901"
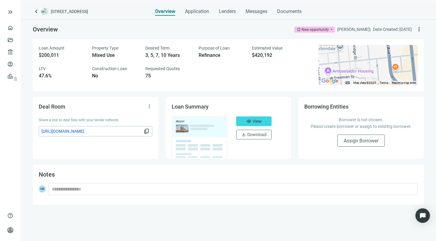
click span "Overview"
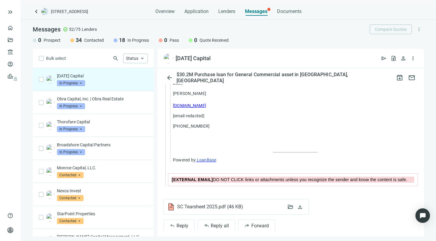
scroll to position [800, 0]
click at [197, 204] on span "SC Tearsheet 2025.pdf ( 46 KB )" at bounding box center [211, 207] width 68 height 6
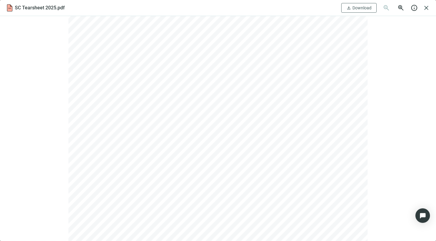
scroll to position [64, 0]
